Goal: Information Seeking & Learning: Find specific fact

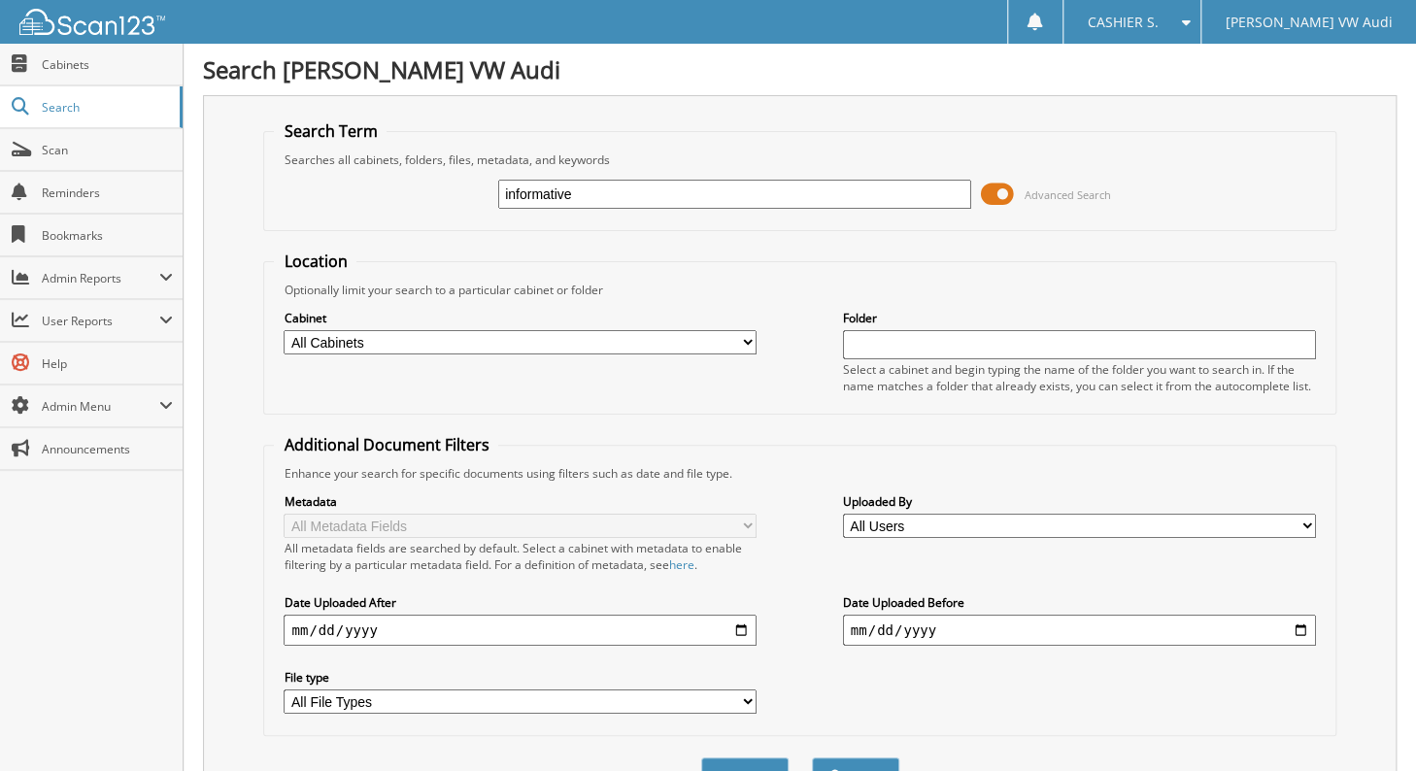
type input "informative"
click at [812, 758] on button "Search" at bounding box center [855, 776] width 87 height 36
click at [998, 188] on span at bounding box center [997, 194] width 33 height 29
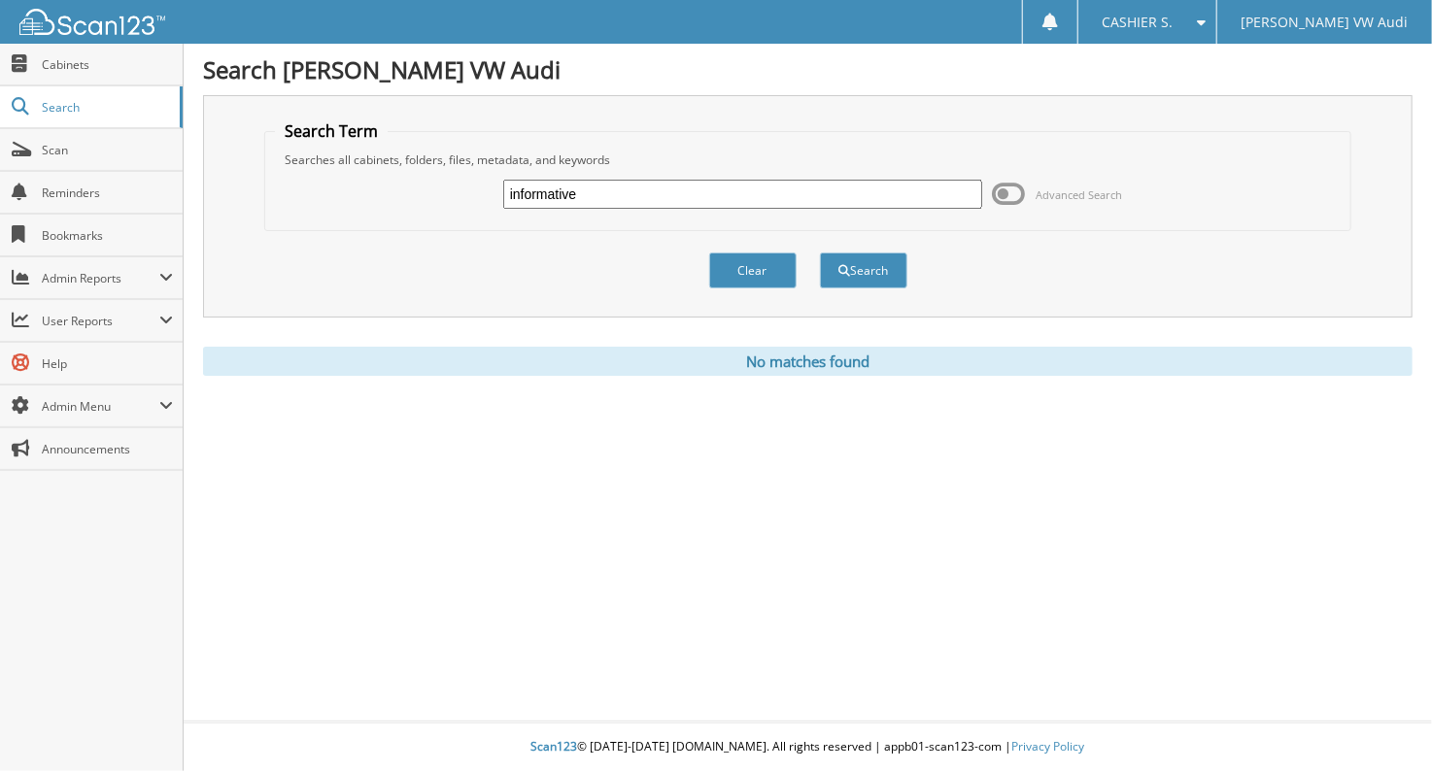
click at [688, 187] on input "informative" at bounding box center [742, 194] width 479 height 29
type input "credit bureau"
click at [820, 253] on button "Search" at bounding box center [863, 271] width 87 height 36
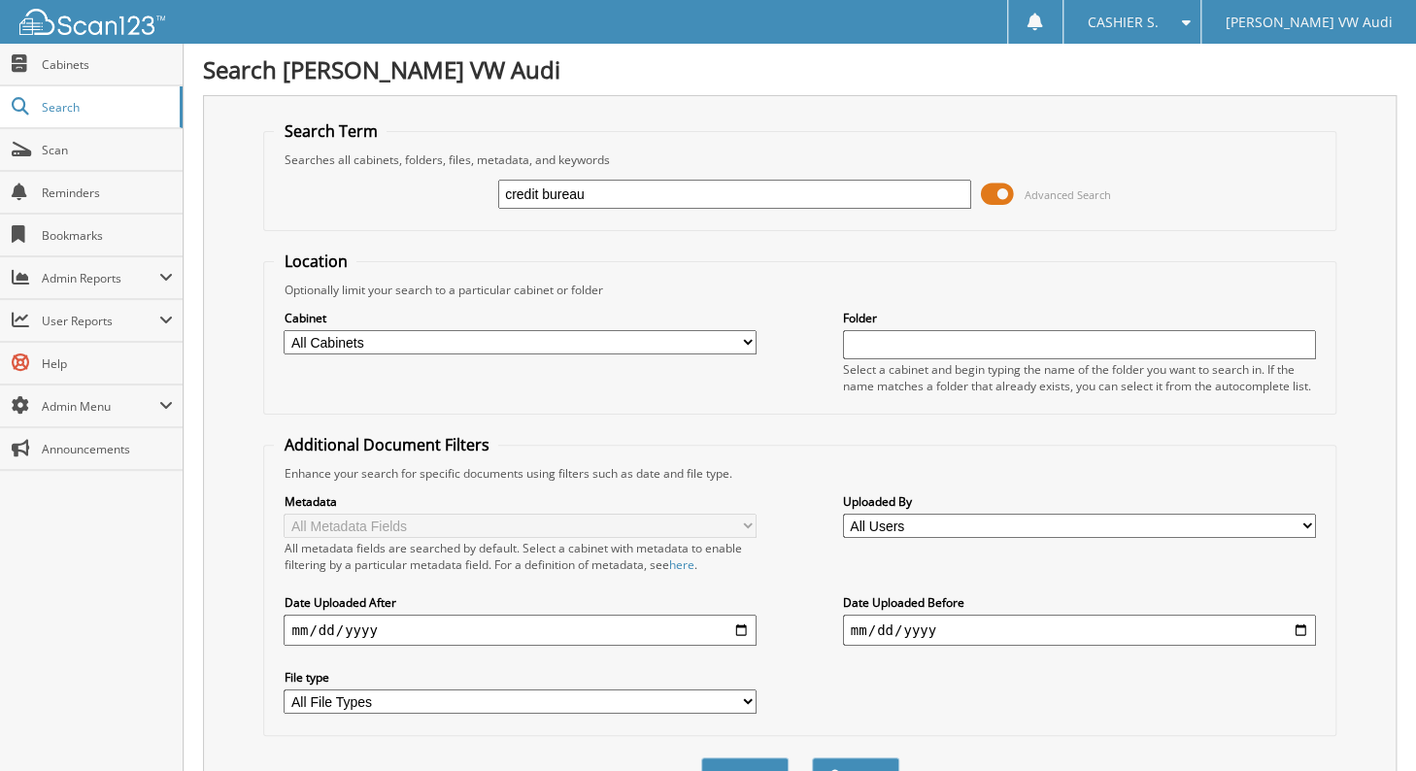
click at [995, 190] on span at bounding box center [997, 194] width 33 height 29
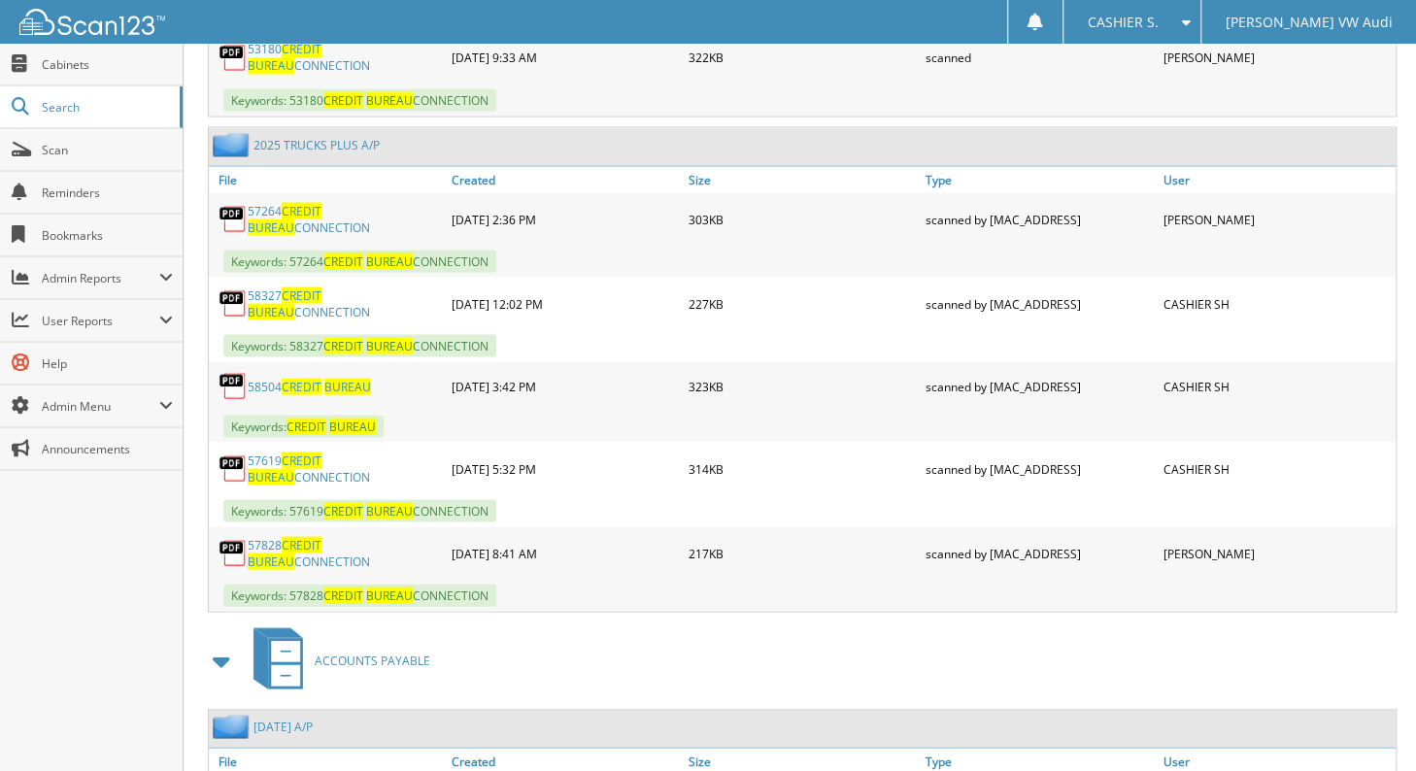
scroll to position [1684, 0]
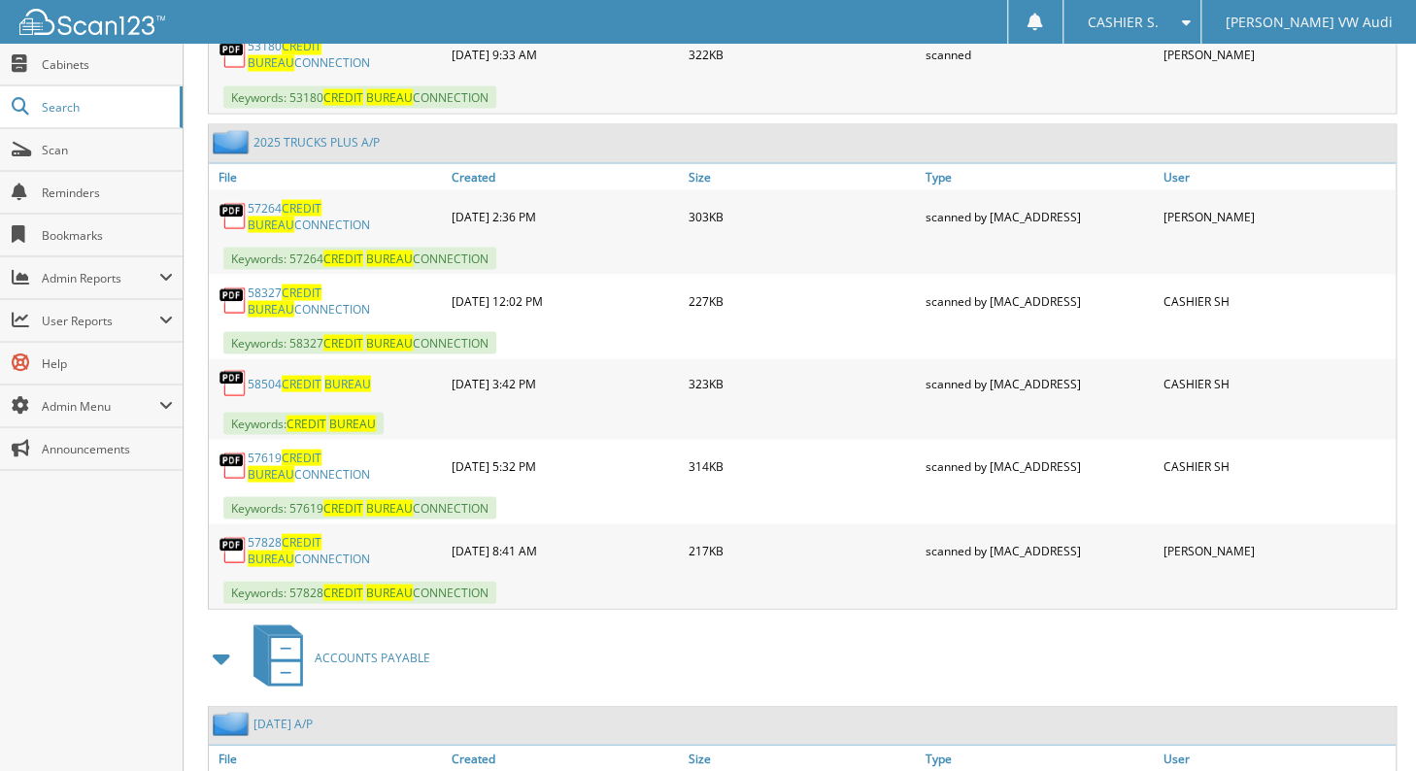
click at [260, 375] on link "58504 CREDIT BUREAU" at bounding box center [309, 383] width 123 height 17
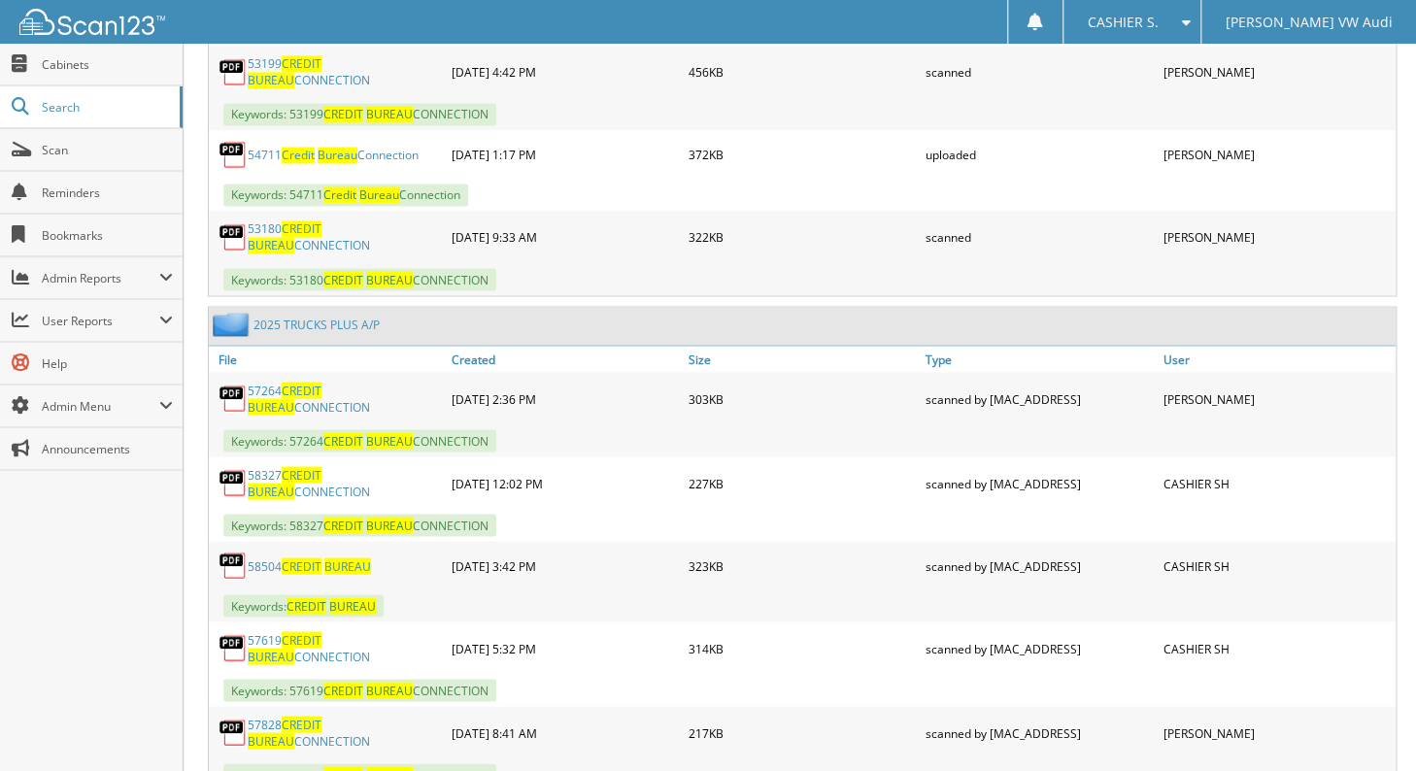
scroll to position [1489, 0]
